Goal: Task Accomplishment & Management: Manage account settings

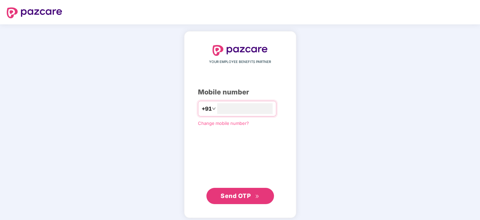
type input "**********"
click at [244, 192] on span "Send OTP" at bounding box center [236, 195] width 30 height 7
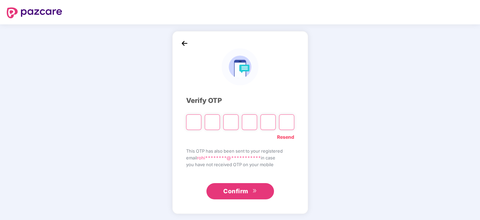
type input "*"
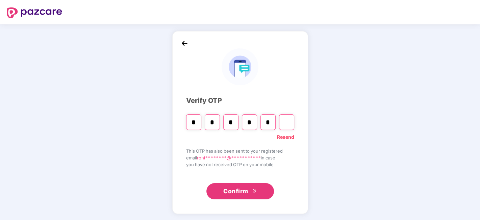
type input "*"
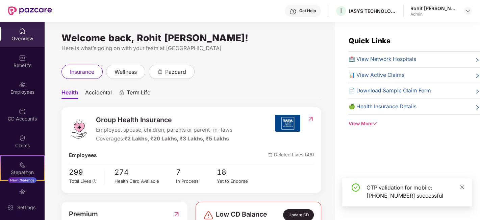
click at [462, 188] on icon "close" at bounding box center [462, 187] width 5 height 5
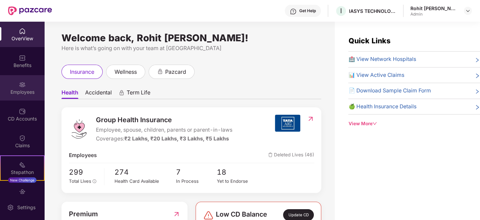
click at [21, 89] on div "Employees" at bounding box center [22, 92] width 45 height 7
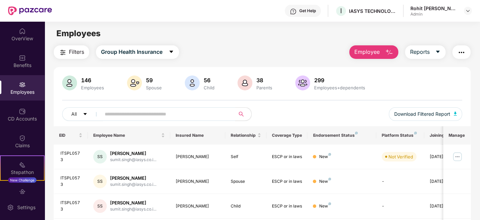
click at [156, 114] on input "text" at bounding box center [165, 114] width 121 height 10
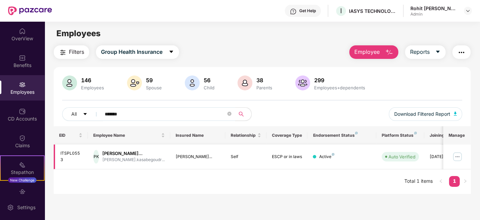
type input "*******"
click at [456, 162] on img at bounding box center [457, 156] width 11 height 11
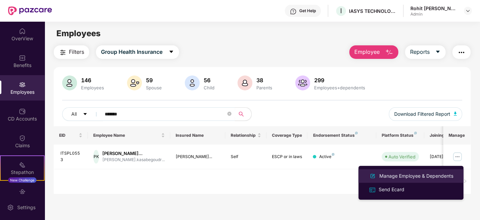
click at [421, 177] on div "Manage Employee & Dependents" at bounding box center [416, 175] width 77 height 7
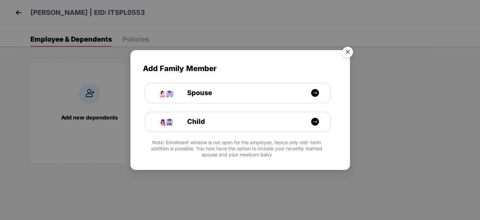
click at [345, 53] on img "Close" at bounding box center [347, 53] width 19 height 19
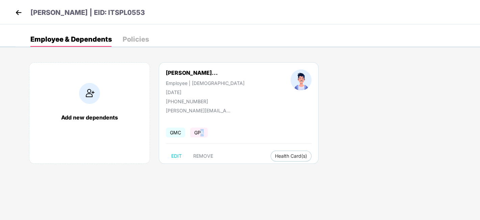
click at [202, 132] on span "GPA" at bounding box center [199, 132] width 18 height 10
click at [282, 155] on span "Health Card(s)" at bounding box center [291, 155] width 32 height 3
click at [331, 169] on span "Health Insurance(ESCP or parent-in-law)" at bounding box center [315, 168] width 101 height 7
click at [134, 36] on div "Policies" at bounding box center [136, 39] width 26 height 7
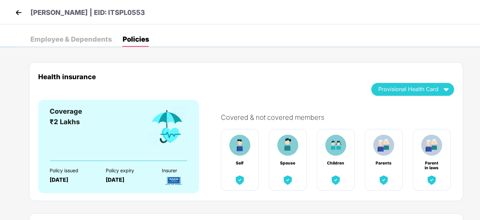
click at [21, 15] on img at bounding box center [19, 12] width 10 height 10
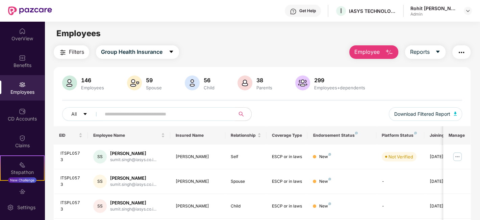
click at [151, 114] on input "text" at bounding box center [165, 114] width 121 height 10
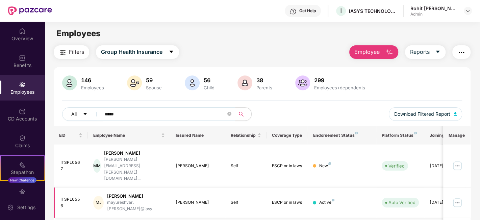
type input "*****"
click at [136, 199] on div "mayureshvar.[PERSON_NAME]@iasy..." at bounding box center [136, 205] width 58 height 13
click at [456, 197] on img at bounding box center [457, 202] width 11 height 11
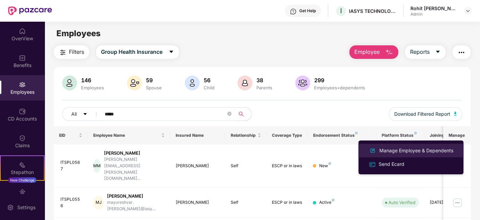
click at [399, 149] on div "Manage Employee & Dependents" at bounding box center [416, 150] width 77 height 7
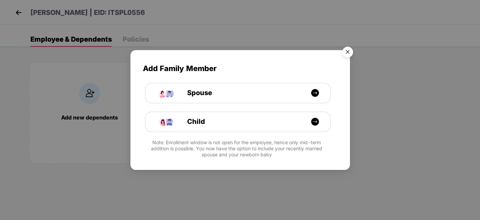
click at [348, 50] on img "Close" at bounding box center [347, 53] width 19 height 19
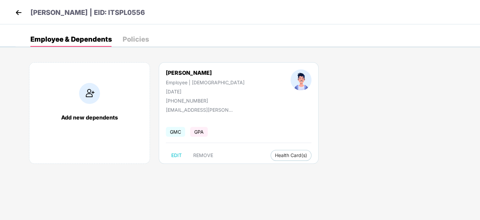
click at [141, 37] on div "Policies" at bounding box center [136, 39] width 26 height 7
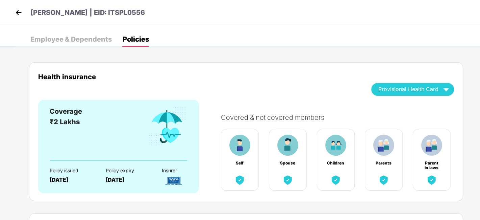
click at [16, 11] on img at bounding box center [19, 12] width 10 height 10
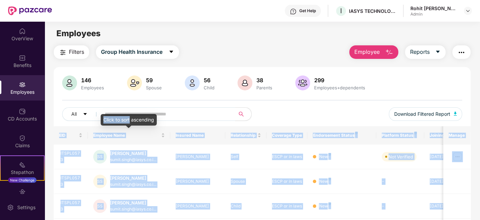
click at [130, 113] on body "Get Help I IASYS TECHNOLOGY SOLUTIONS PVT LTD Rohit [PERSON_NAME] Admin OverVie…" at bounding box center [240, 110] width 480 height 220
click at [130, 113] on input "text" at bounding box center [165, 114] width 121 height 10
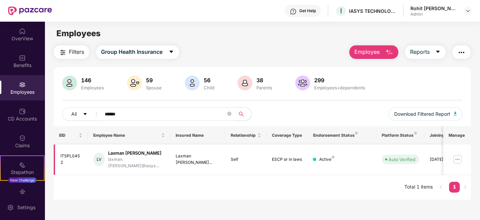
type input "******"
click at [460, 155] on img at bounding box center [457, 159] width 11 height 11
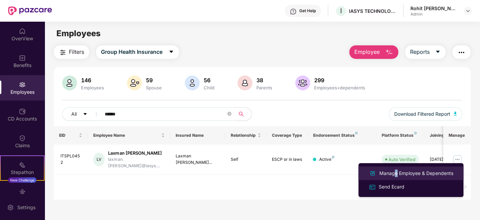
click at [394, 173] on div "Manage Employee & Dependents" at bounding box center [416, 172] width 77 height 7
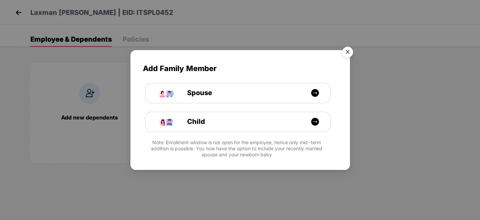
click at [345, 51] on img "Close" at bounding box center [347, 53] width 19 height 19
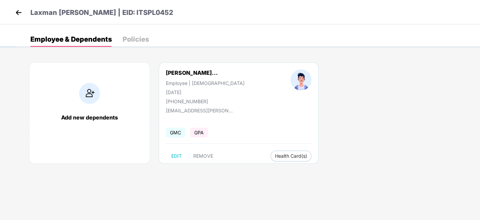
click at [132, 38] on div "Policies" at bounding box center [136, 39] width 26 height 7
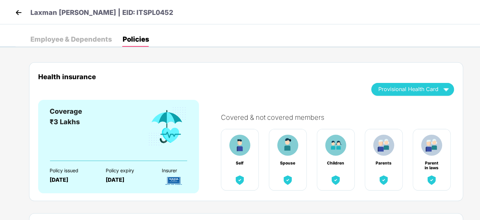
click at [15, 11] on img at bounding box center [19, 12] width 10 height 10
